Goal: Transaction & Acquisition: Subscribe to service/newsletter

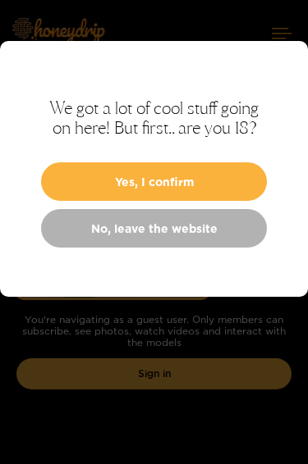
click at [228, 199] on button "Yes, I confirm" at bounding box center [154, 181] width 226 height 39
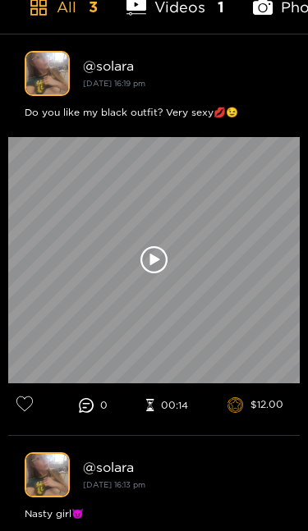
scroll to position [500, 0]
click at [153, 251] on icon at bounding box center [154, 260] width 28 height 28
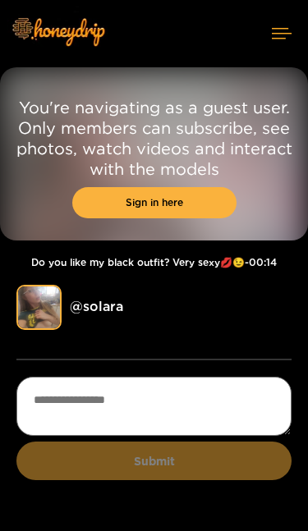
click at [189, 217] on link "Sign in here" at bounding box center [154, 202] width 164 height 31
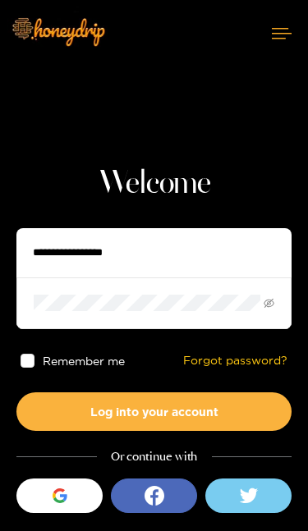
click at [287, 31] on icon at bounding box center [282, 33] width 20 height 11
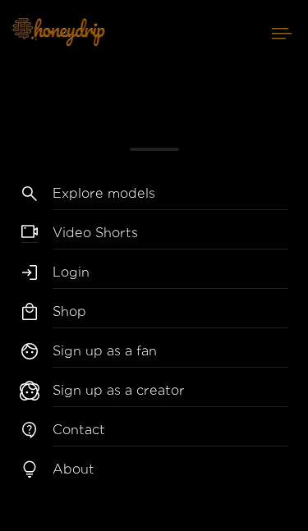
click at [71, 267] on link "Login" at bounding box center [170, 276] width 235 height 26
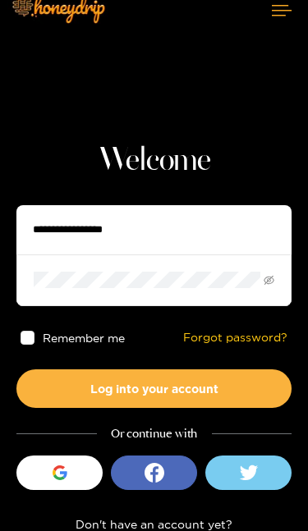
scroll to position [52, 0]
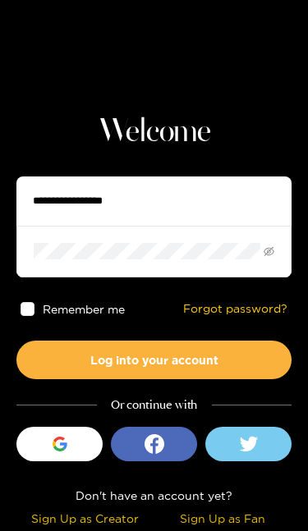
click at [243, 464] on div "Sign Up as Fan" at bounding box center [223, 518] width 130 height 19
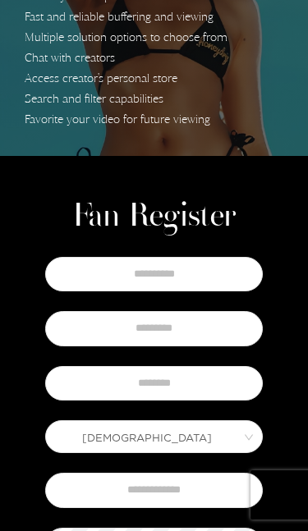
scroll to position [159, 0]
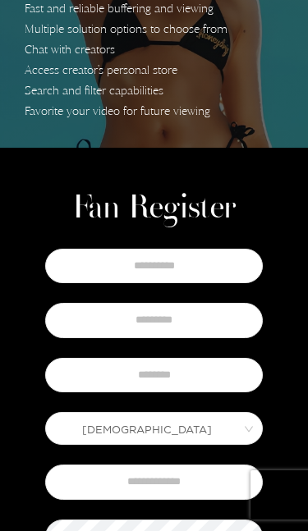
click at [254, 426] on span "[DEMOGRAPHIC_DATA]" at bounding box center [154, 428] width 216 height 23
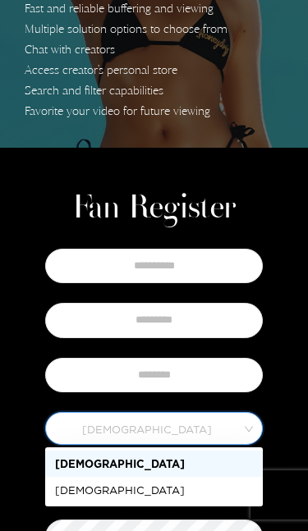
click at [185, 464] on div "[DEMOGRAPHIC_DATA]" at bounding box center [154, 490] width 198 height 18
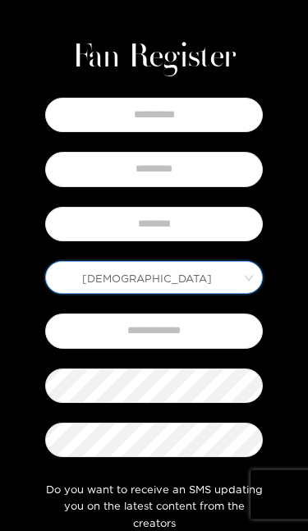
scroll to position [318, 0]
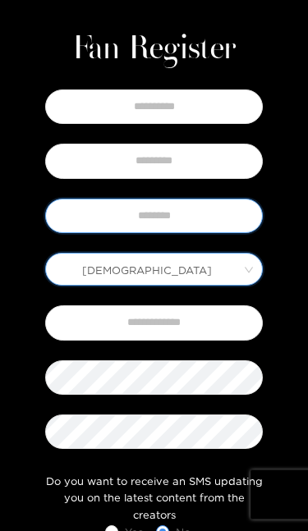
click at [209, 217] on input "text" at bounding box center [153, 216] width 217 height 34
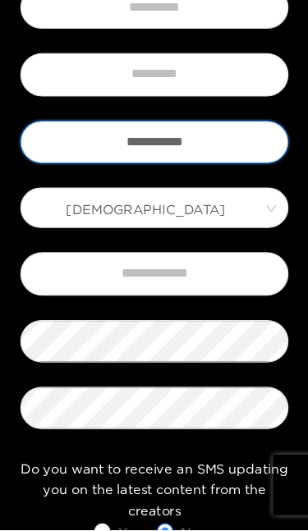
type input "**********"
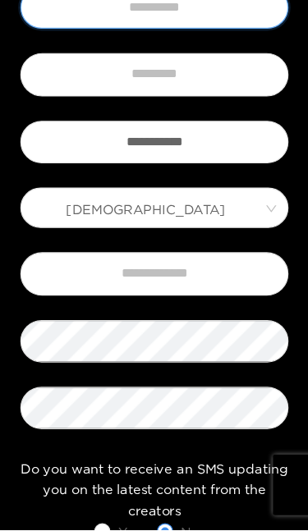
click at [197, 90] on input "text" at bounding box center [153, 107] width 217 height 34
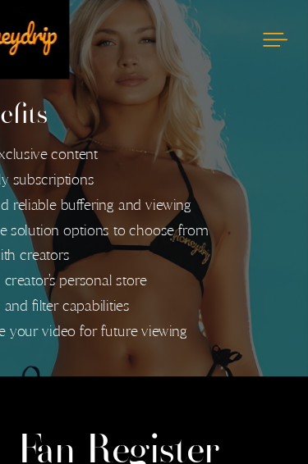
scroll to position [0, 0]
